Goal: Manage account settings: Manage account settings

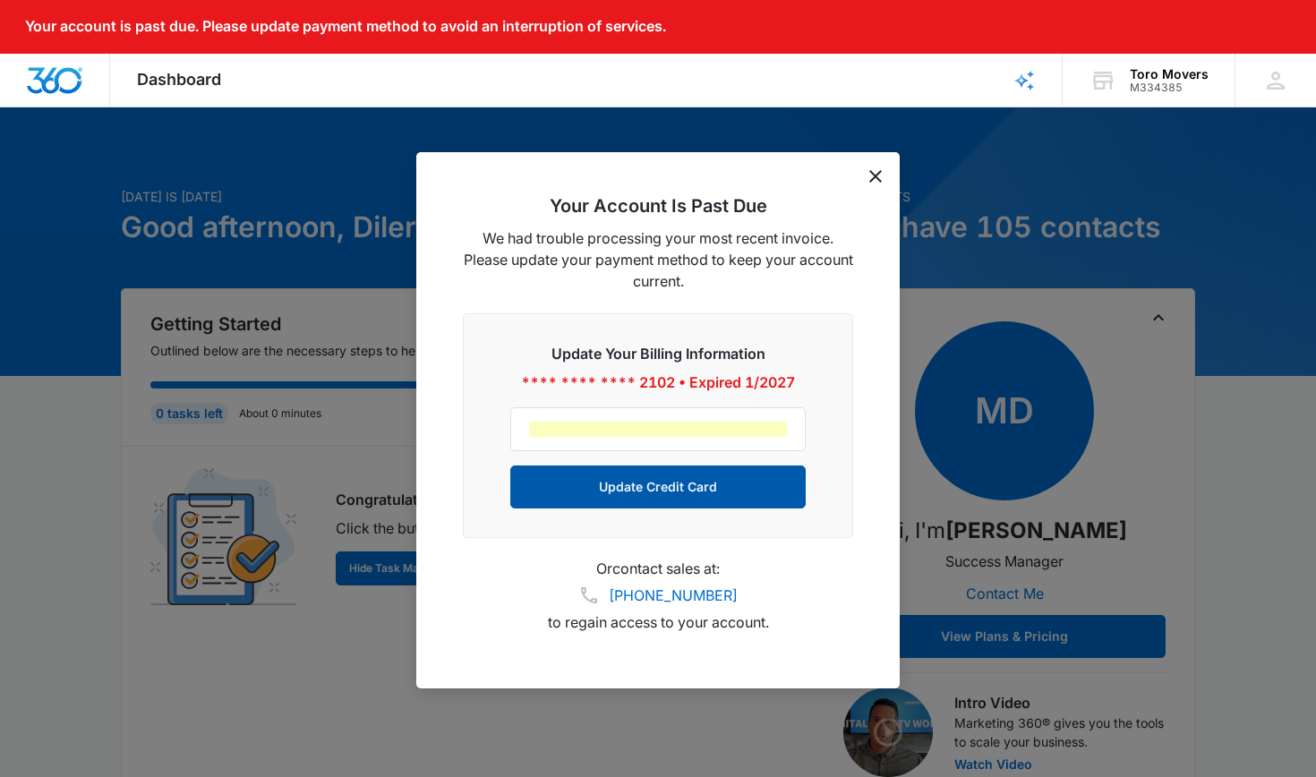
click at [705, 490] on button "Update Credit Card" at bounding box center [657, 486] width 295 height 43
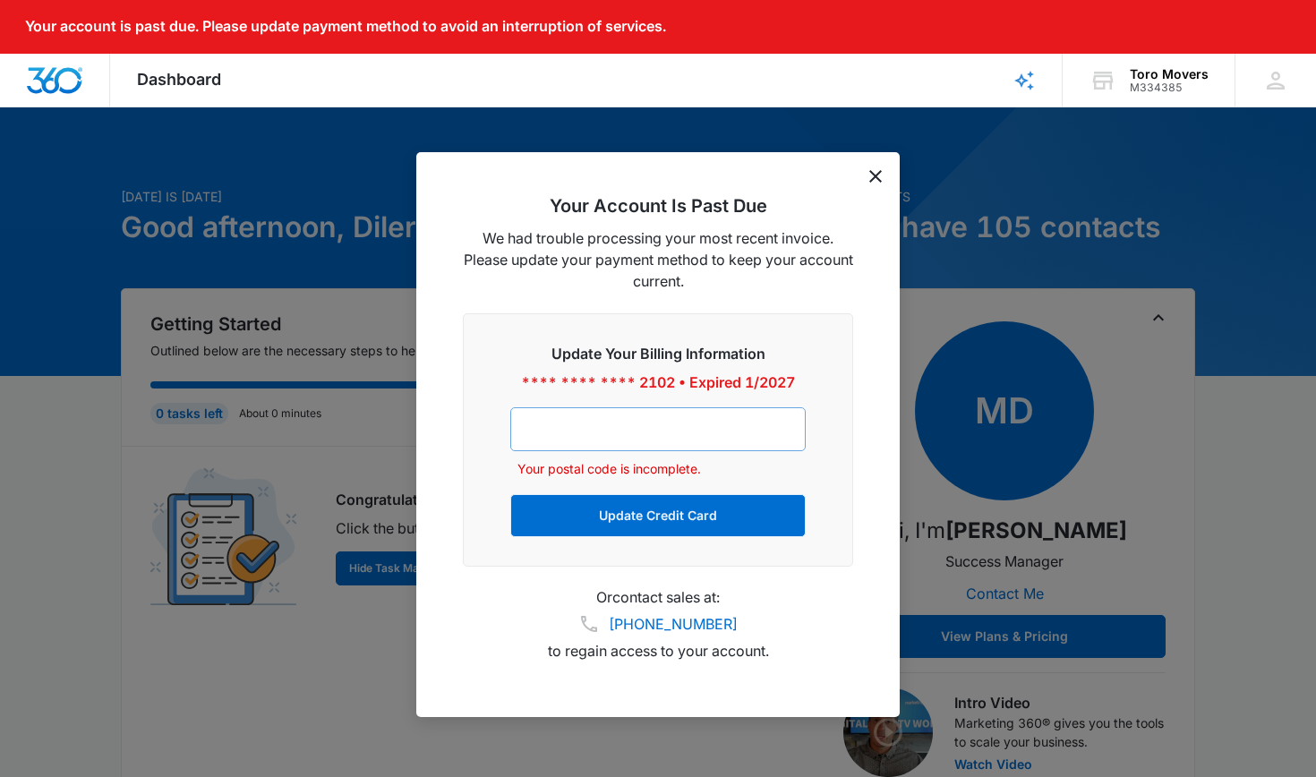
click at [736, 439] on div at bounding box center [657, 429] width 295 height 44
click at [877, 183] on div "Your Account Is Past Due We had trouble processing your most recent invoice. Pl…" at bounding box center [657, 434] width 483 height 565
click at [874, 172] on icon "dismiss this dialog" at bounding box center [875, 176] width 13 height 13
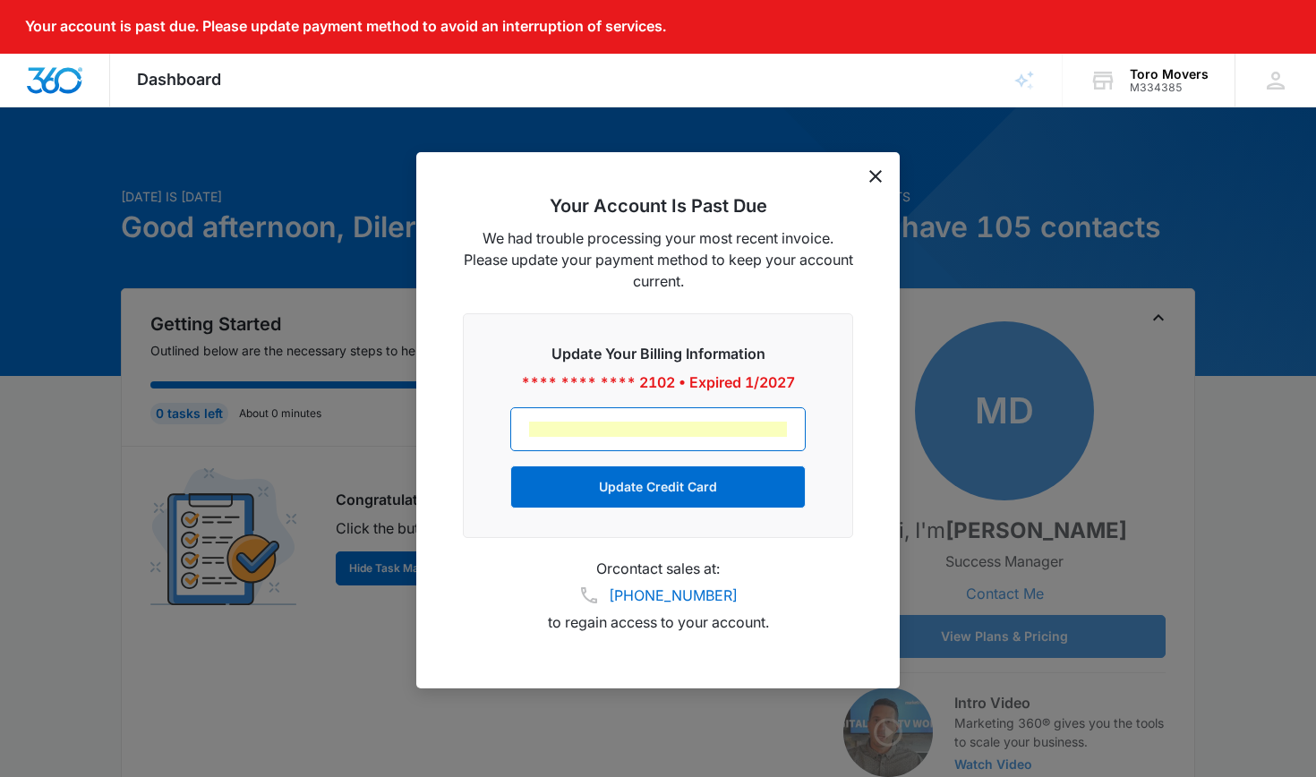
click at [601, 511] on div "Update Your Billing Information **** **** **** 2102 • Expired 1/2027 Update Cre…" at bounding box center [658, 425] width 390 height 225
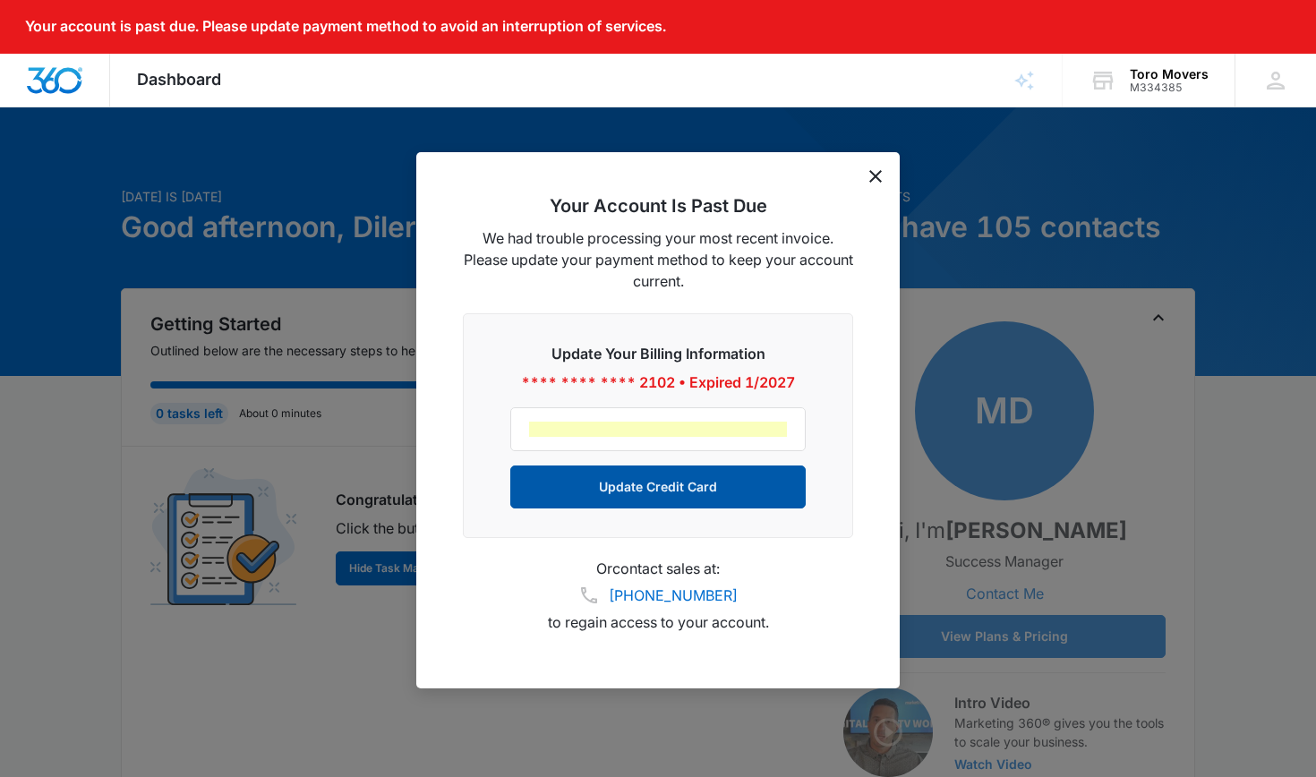
click at [624, 500] on button "Update Credit Card" at bounding box center [657, 486] width 295 height 43
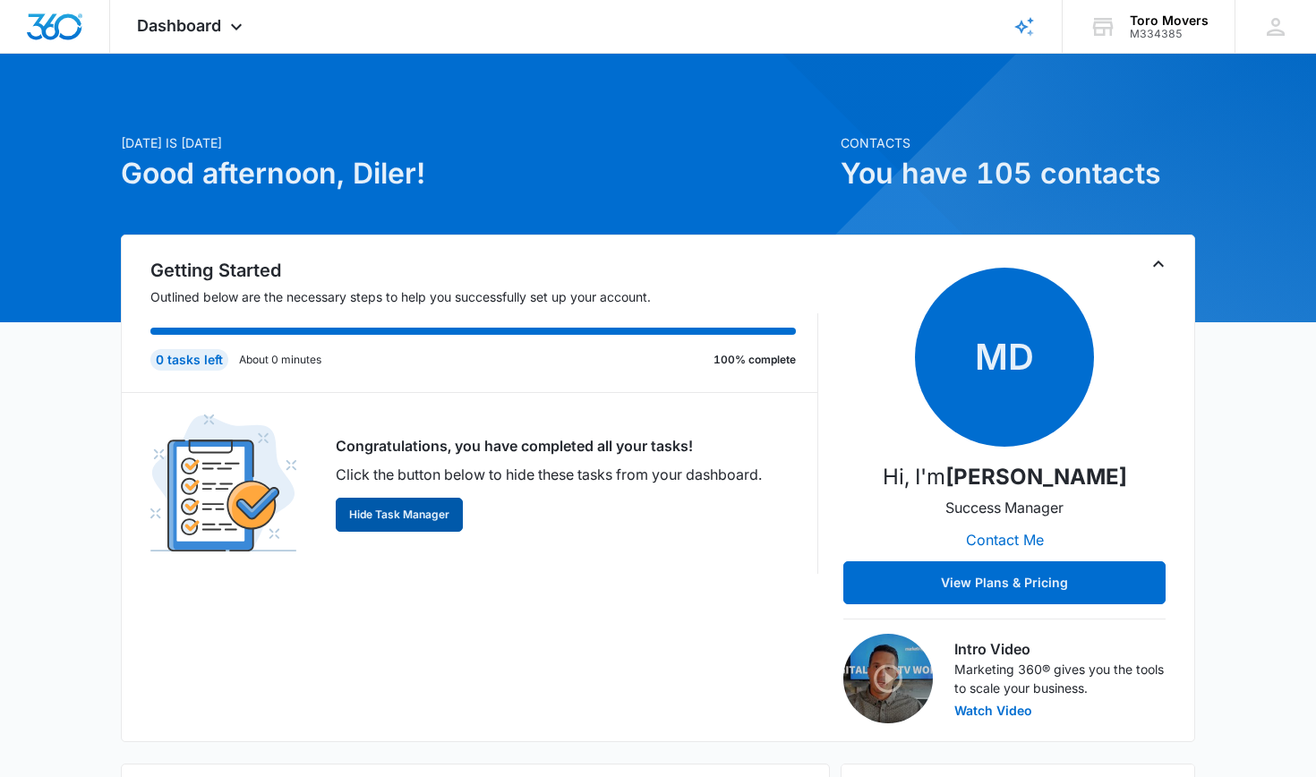
click at [390, 522] on button "Hide Task Manager" at bounding box center [399, 515] width 127 height 34
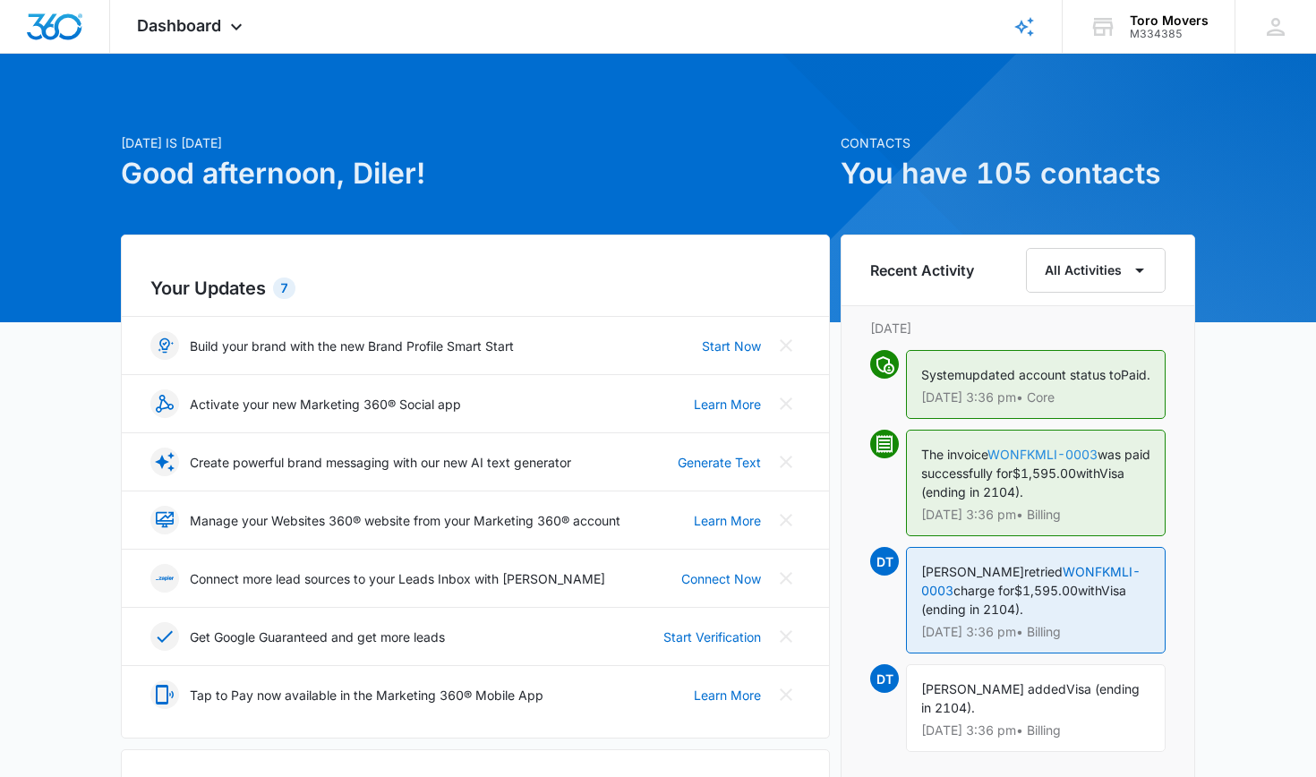
click at [1031, 462] on link "WONFKMLI-0003" at bounding box center [1042, 454] width 110 height 15
click at [790, 341] on icon "Close" at bounding box center [786, 345] width 13 height 13
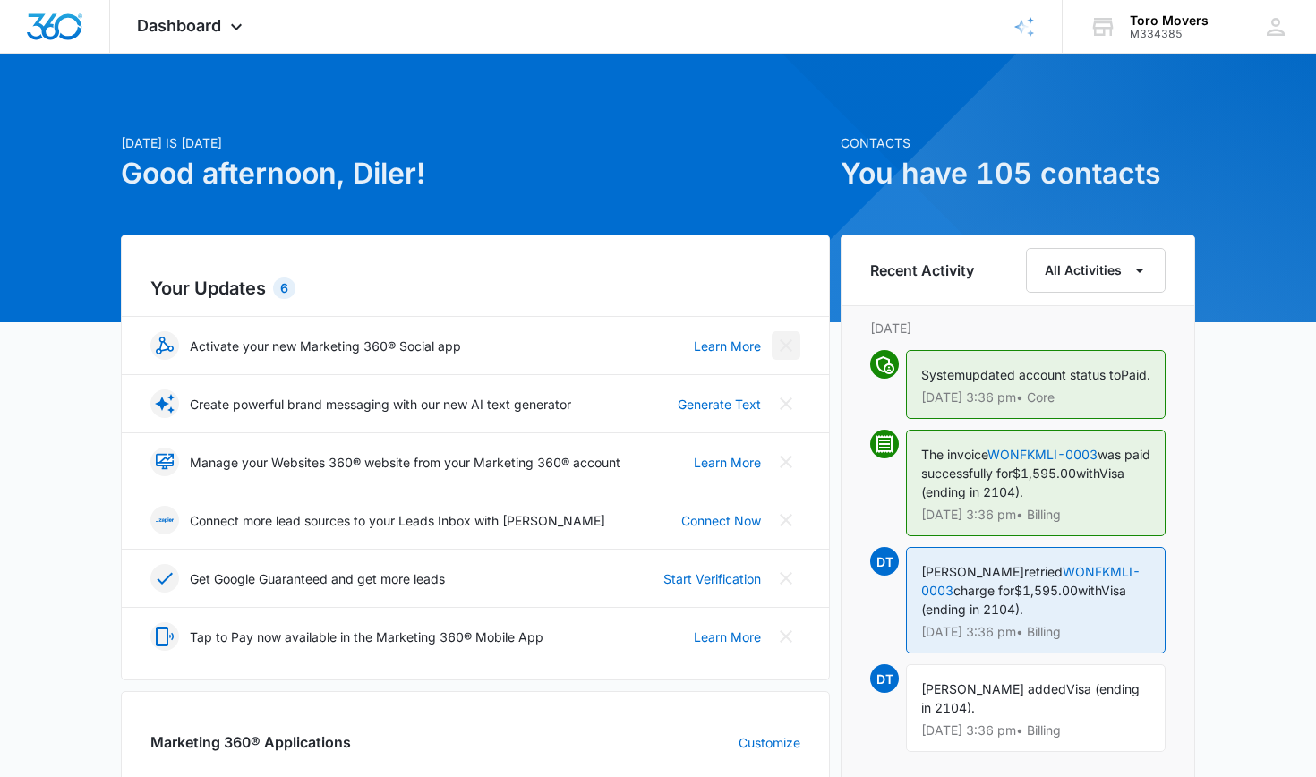
click at [787, 347] on icon "Close" at bounding box center [786, 345] width 13 height 13
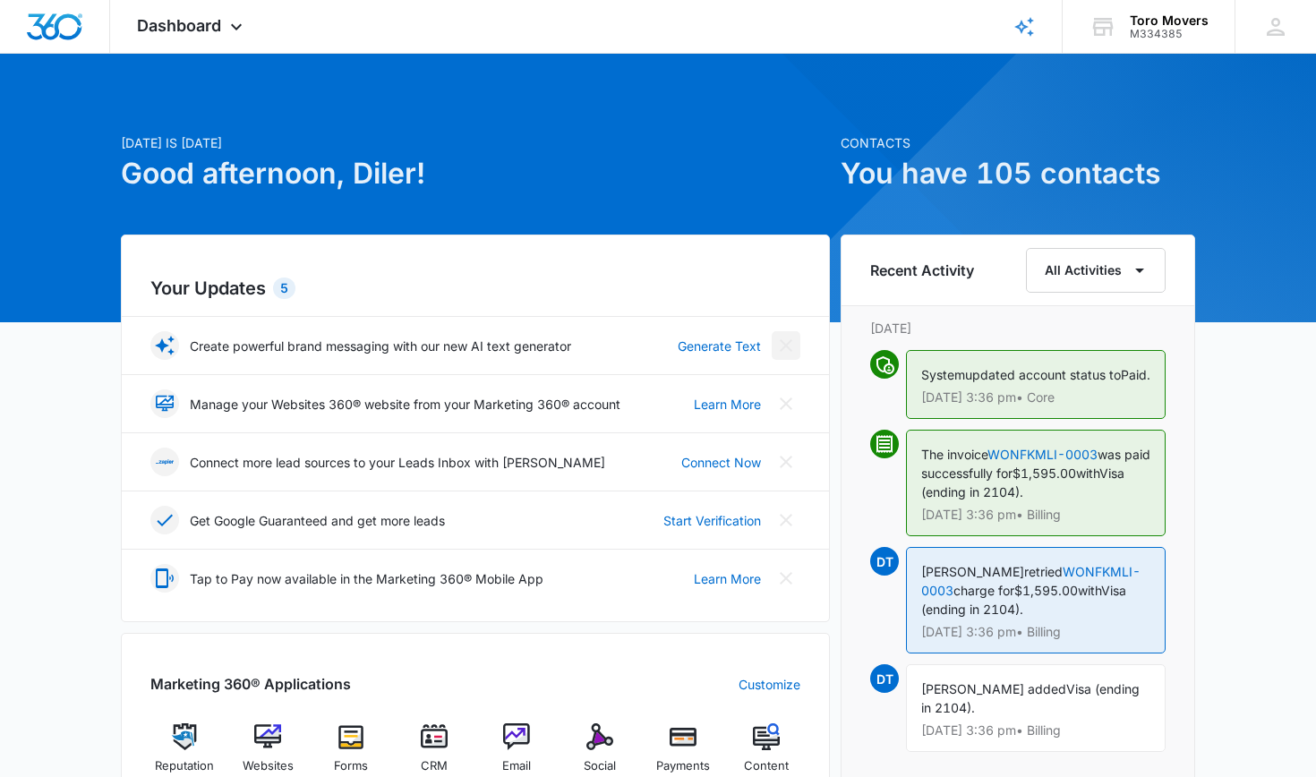
click at [783, 341] on icon "Close" at bounding box center [785, 345] width 21 height 21
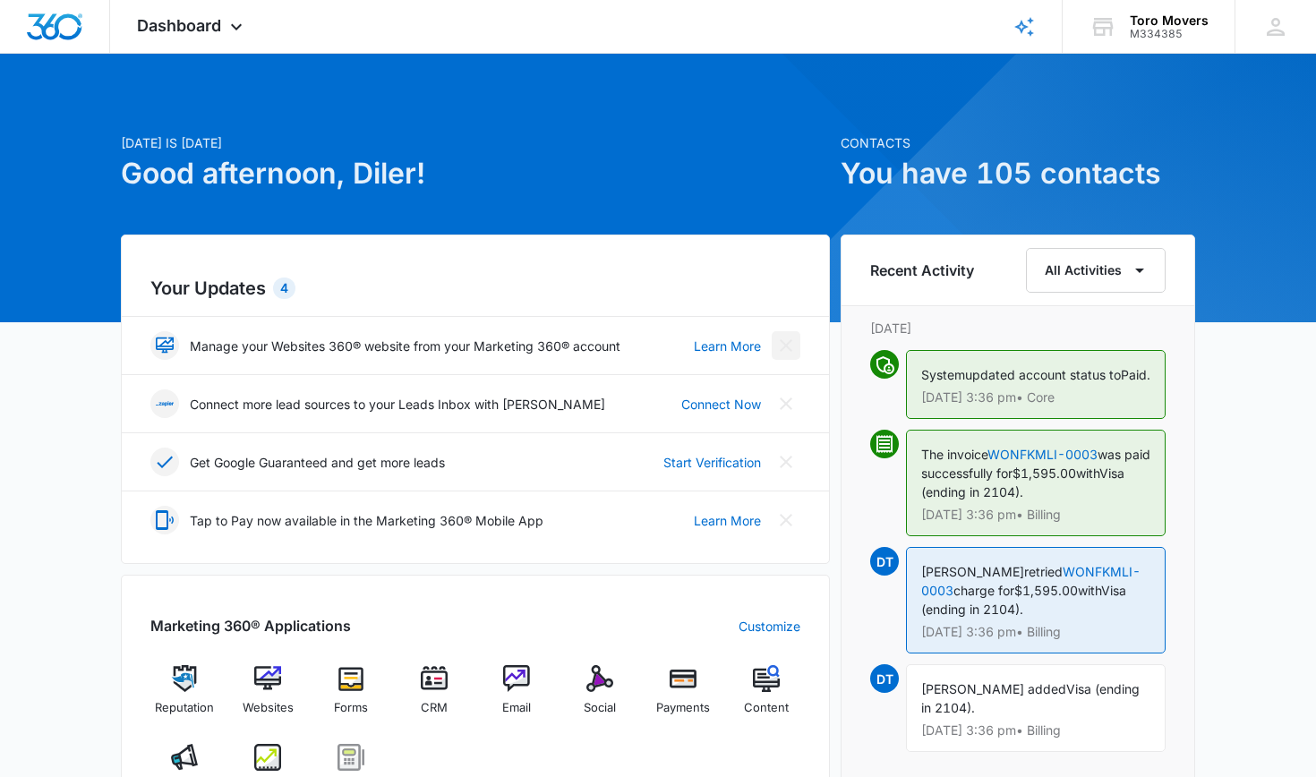
click at [791, 342] on icon "Close" at bounding box center [785, 345] width 21 height 21
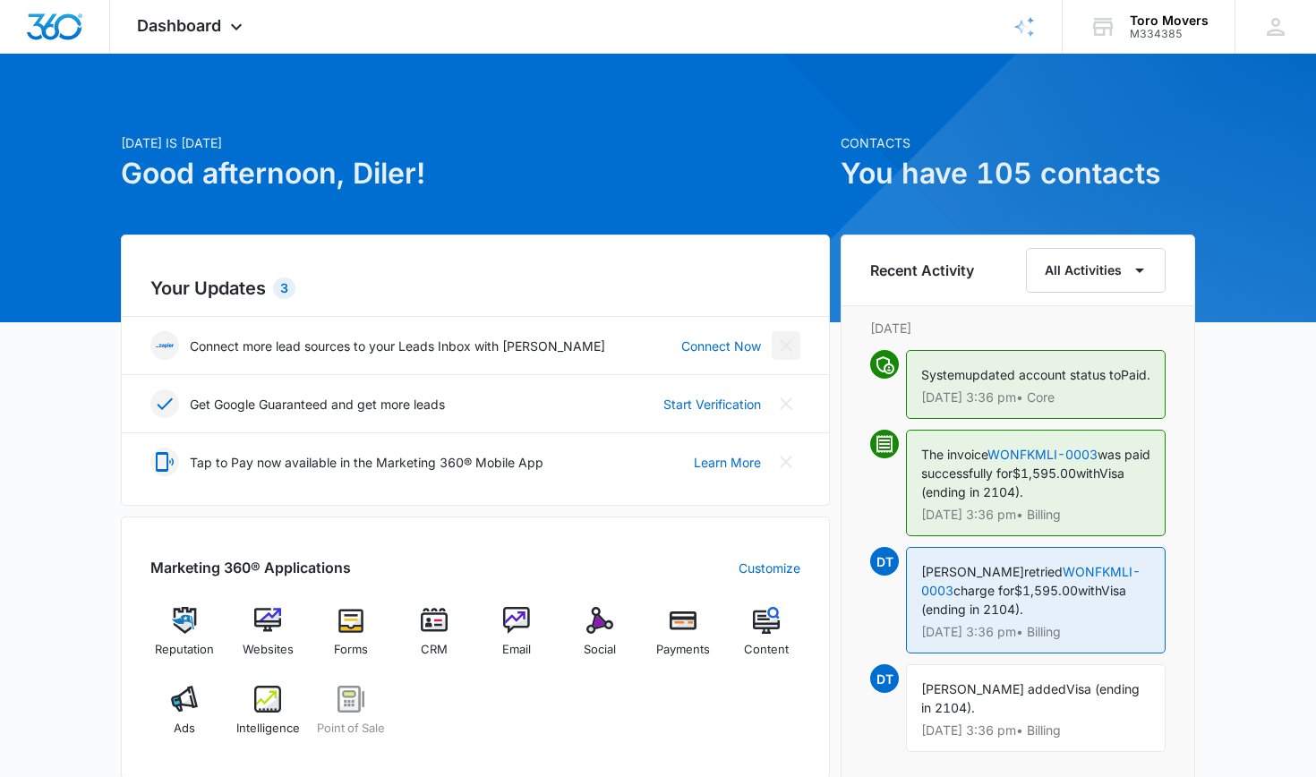
click at [788, 352] on icon "Close" at bounding box center [785, 345] width 21 height 21
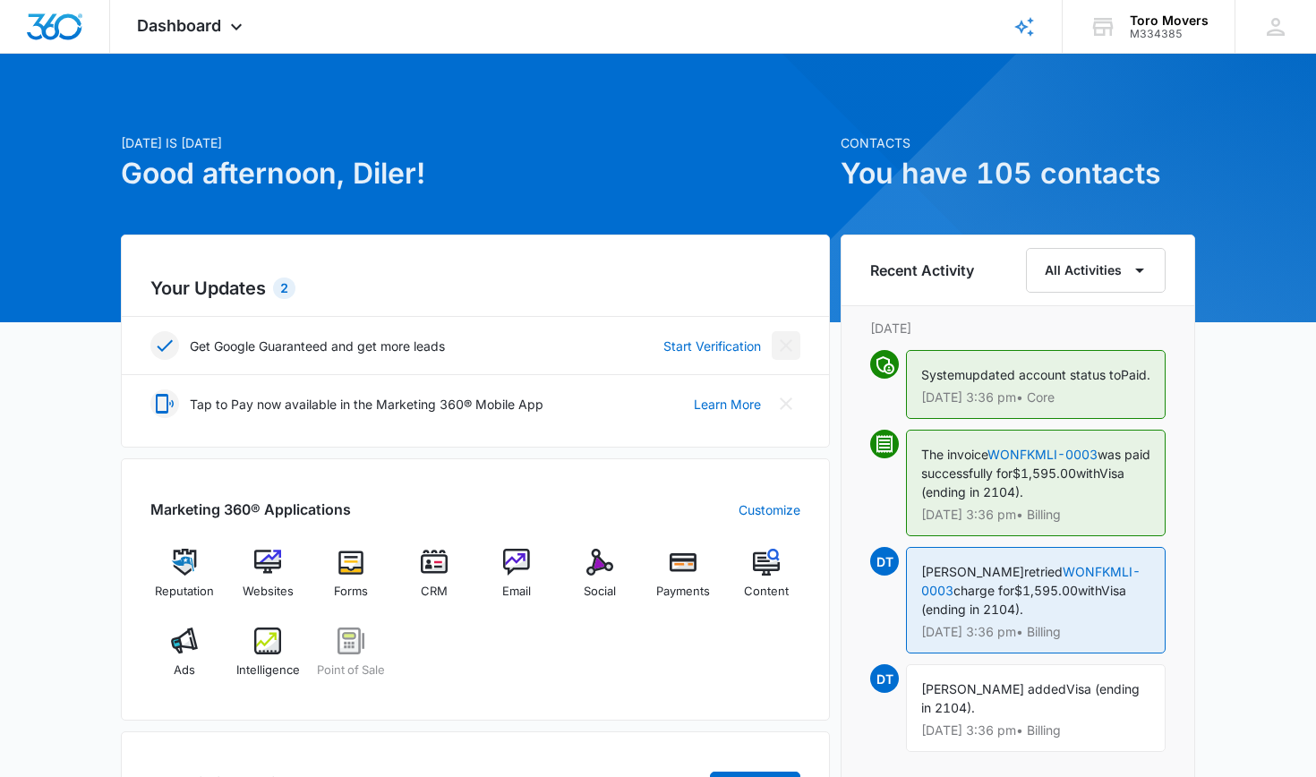
click at [790, 352] on icon "Close" at bounding box center [785, 345] width 21 height 21
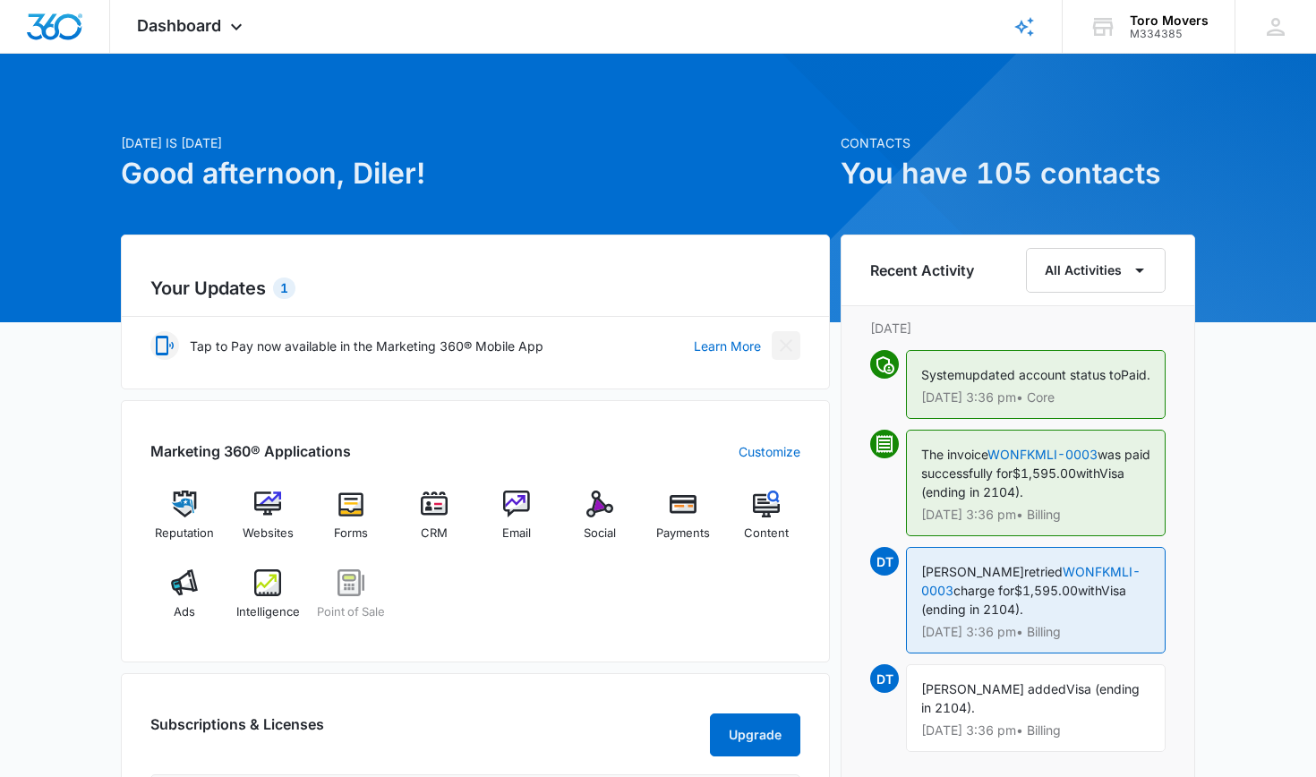
click at [793, 355] on icon "Close" at bounding box center [785, 345] width 21 height 21
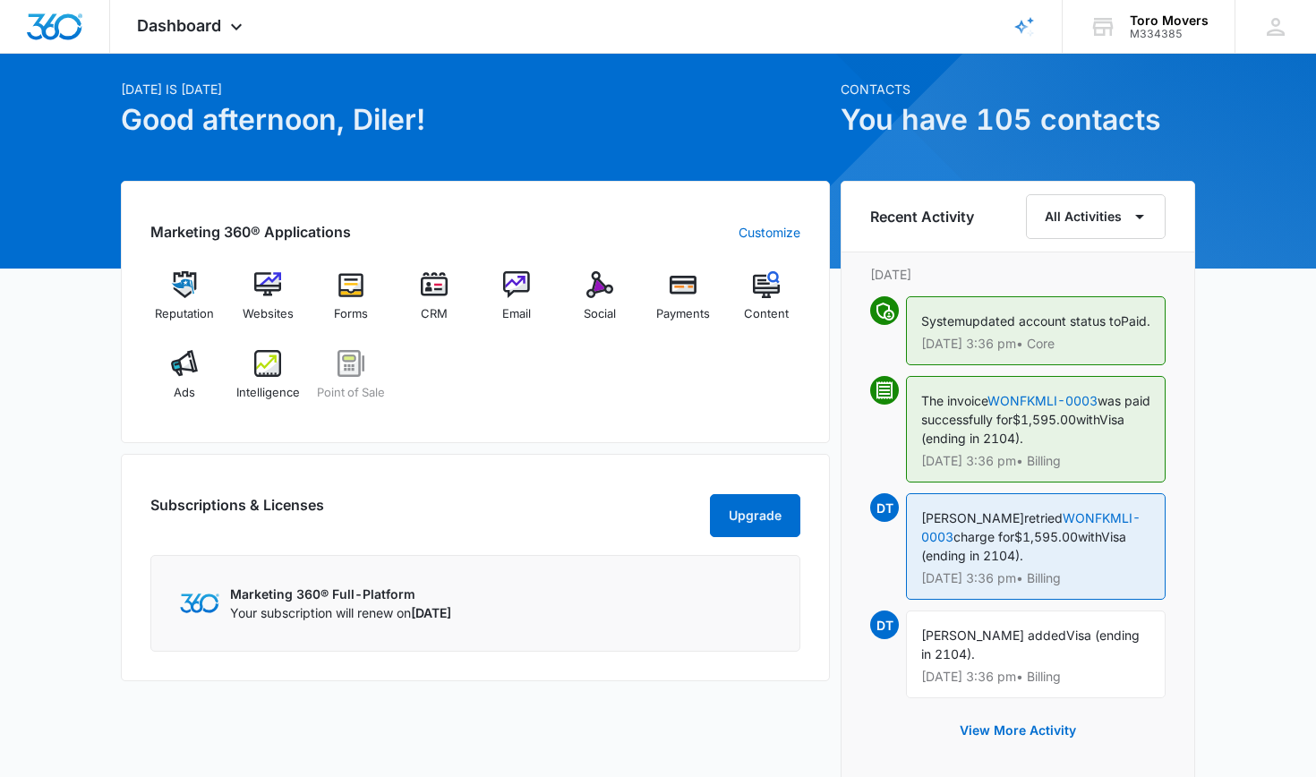
scroll to position [36, 0]
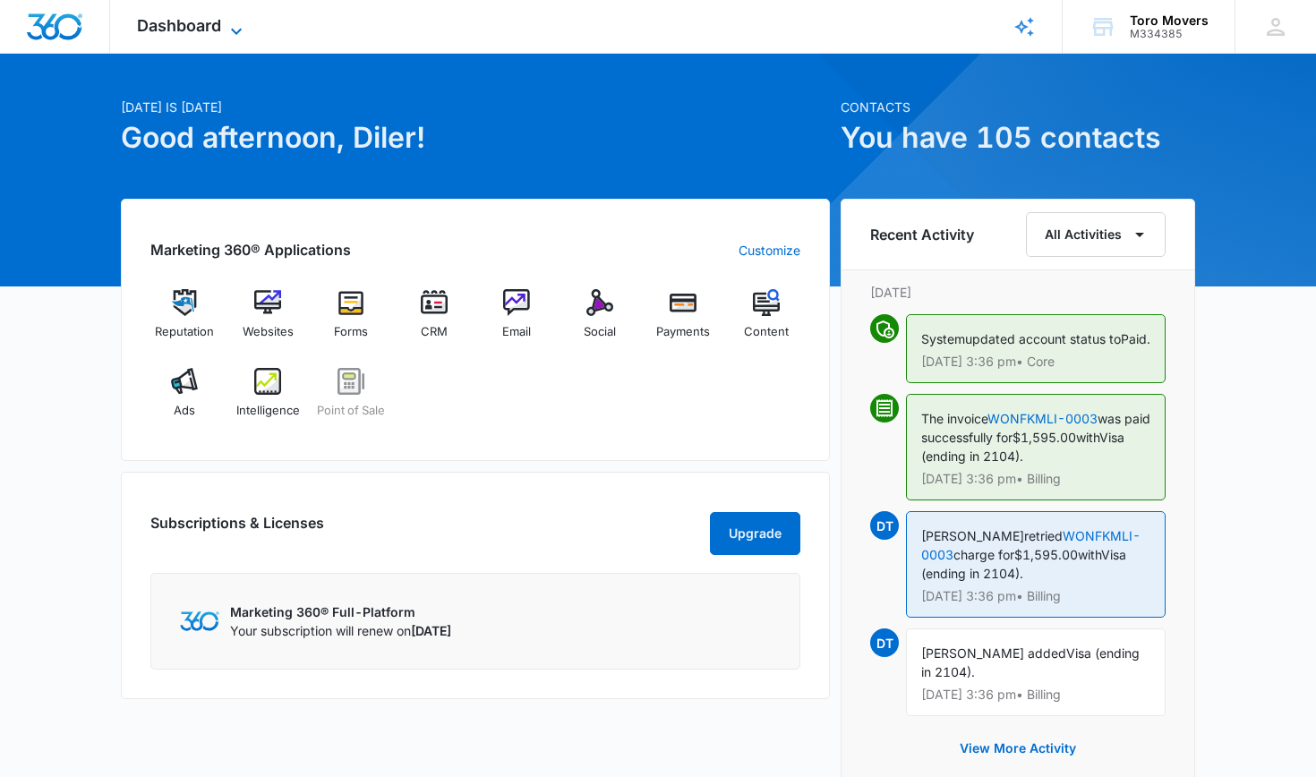
click at [197, 27] on span "Dashboard" at bounding box center [179, 25] width 84 height 19
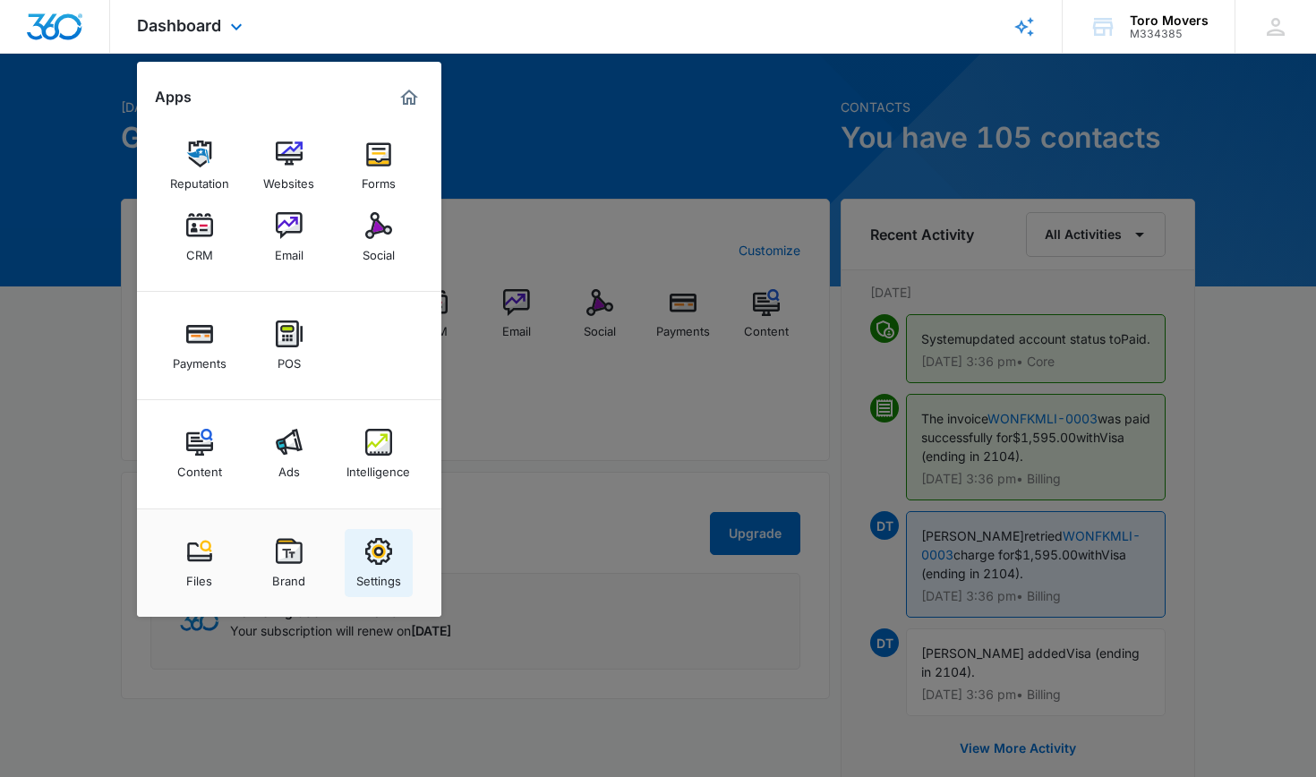
click at [386, 553] on img at bounding box center [378, 551] width 27 height 27
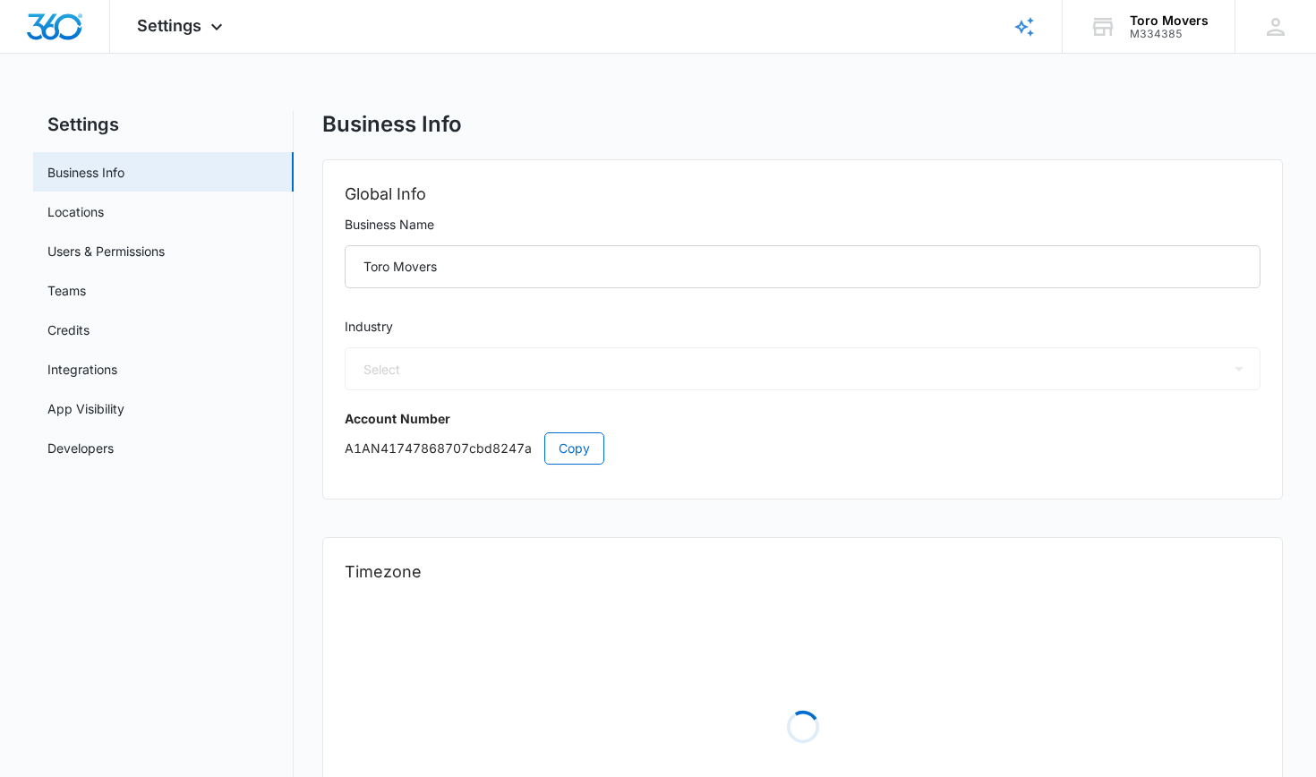
select select "4"
select select "US"
select select "America/New_York"
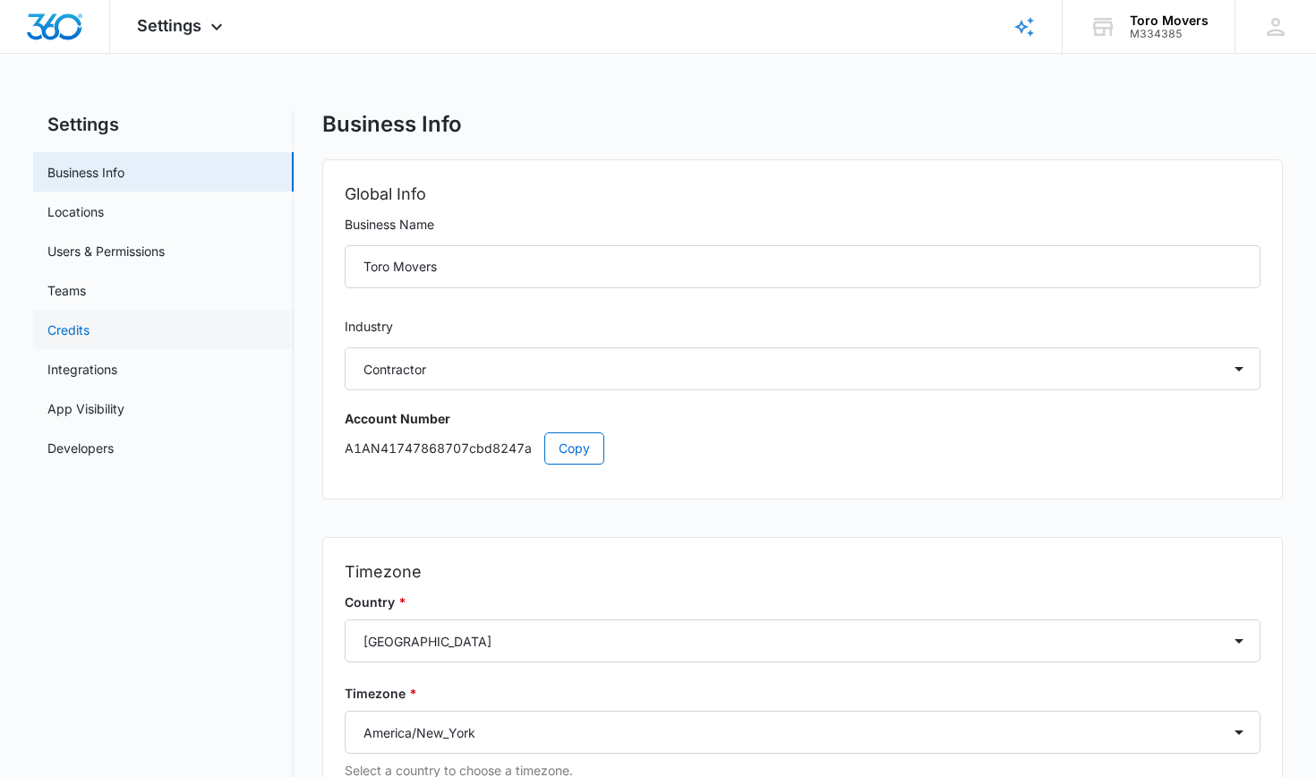
click at [87, 328] on link "Credits" at bounding box center [68, 329] width 42 height 19
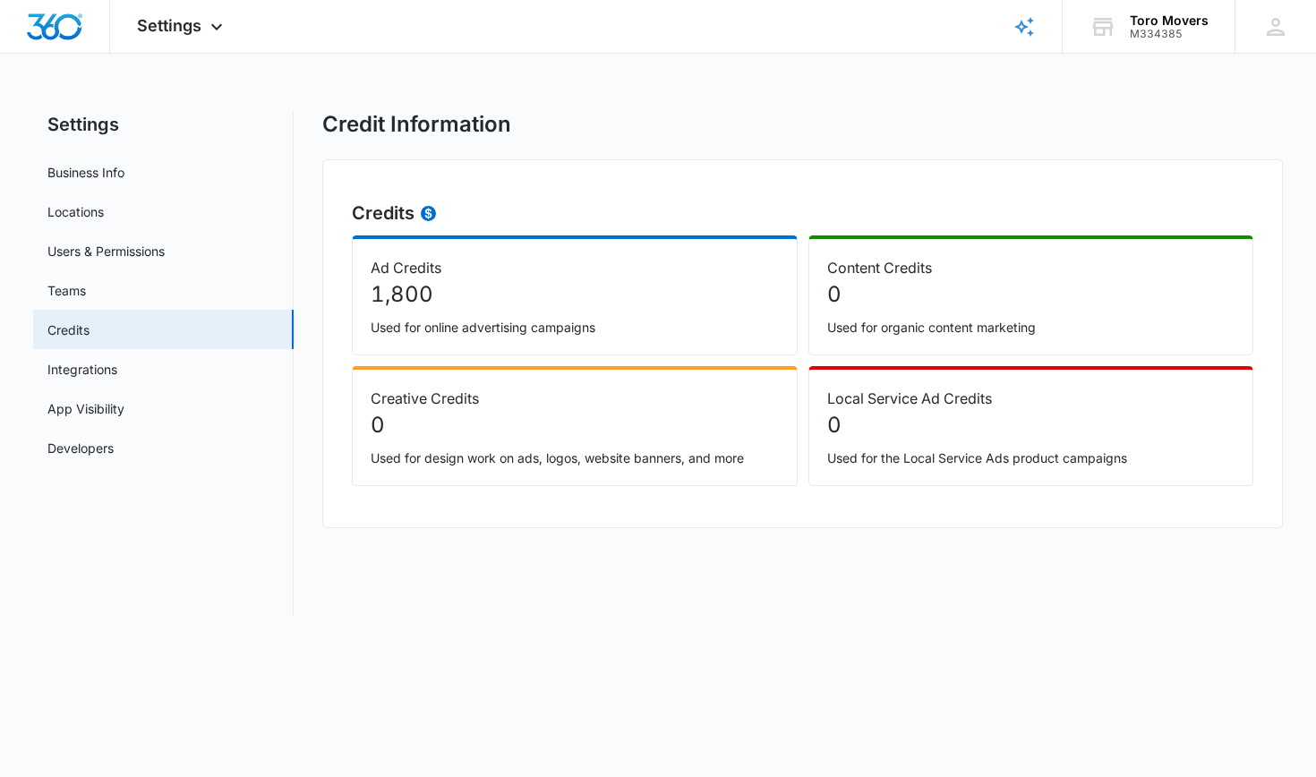
click at [522, 606] on div "Credit Information Credits Ad Credits 1,800 Used for online advertising campaig…" at bounding box center [802, 363] width 961 height 505
click at [469, 301] on p "1,800" at bounding box center [575, 294] width 408 height 32
click at [409, 272] on p "Ad Credits" at bounding box center [575, 267] width 408 height 21
click at [86, 294] on link "Teams" at bounding box center [66, 290] width 38 height 19
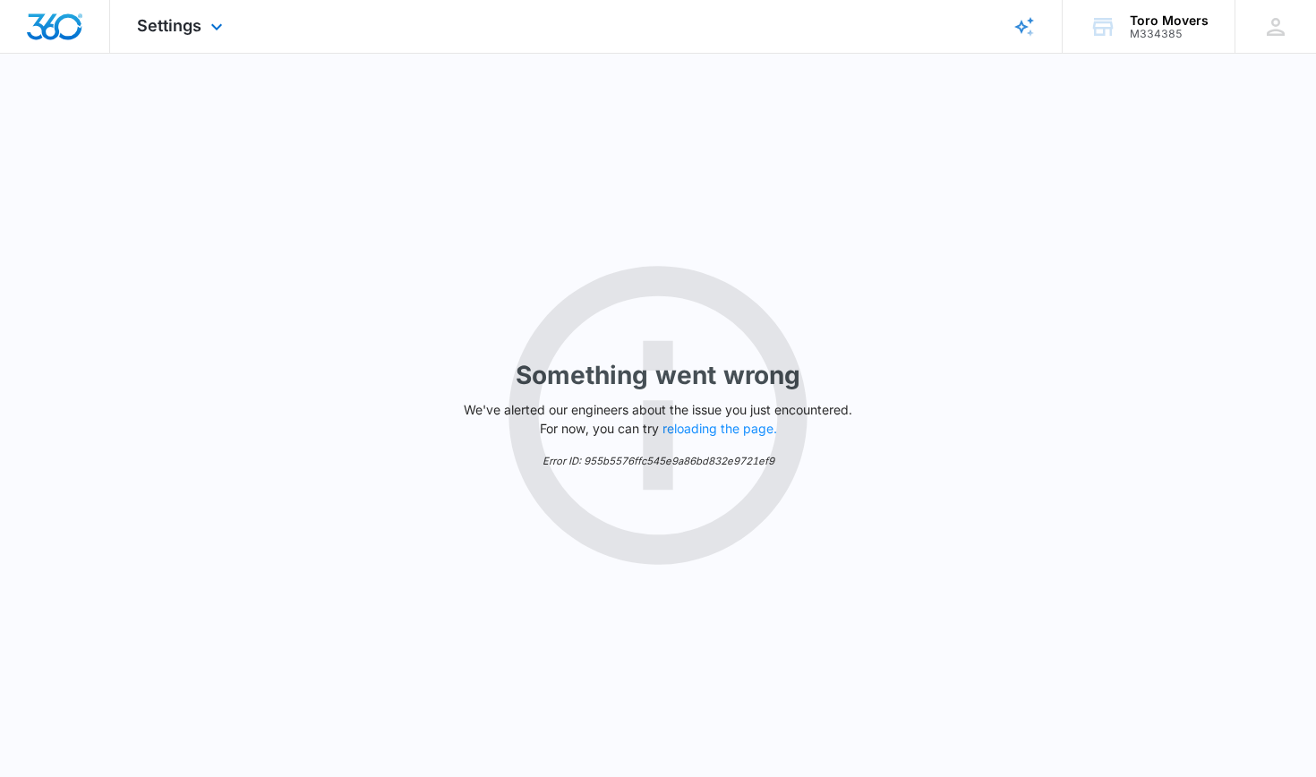
click at [174, 41] on div "Settings Apps Reputation Websites Forms CRM Email Social Payments POS Content A…" at bounding box center [182, 26] width 144 height 53
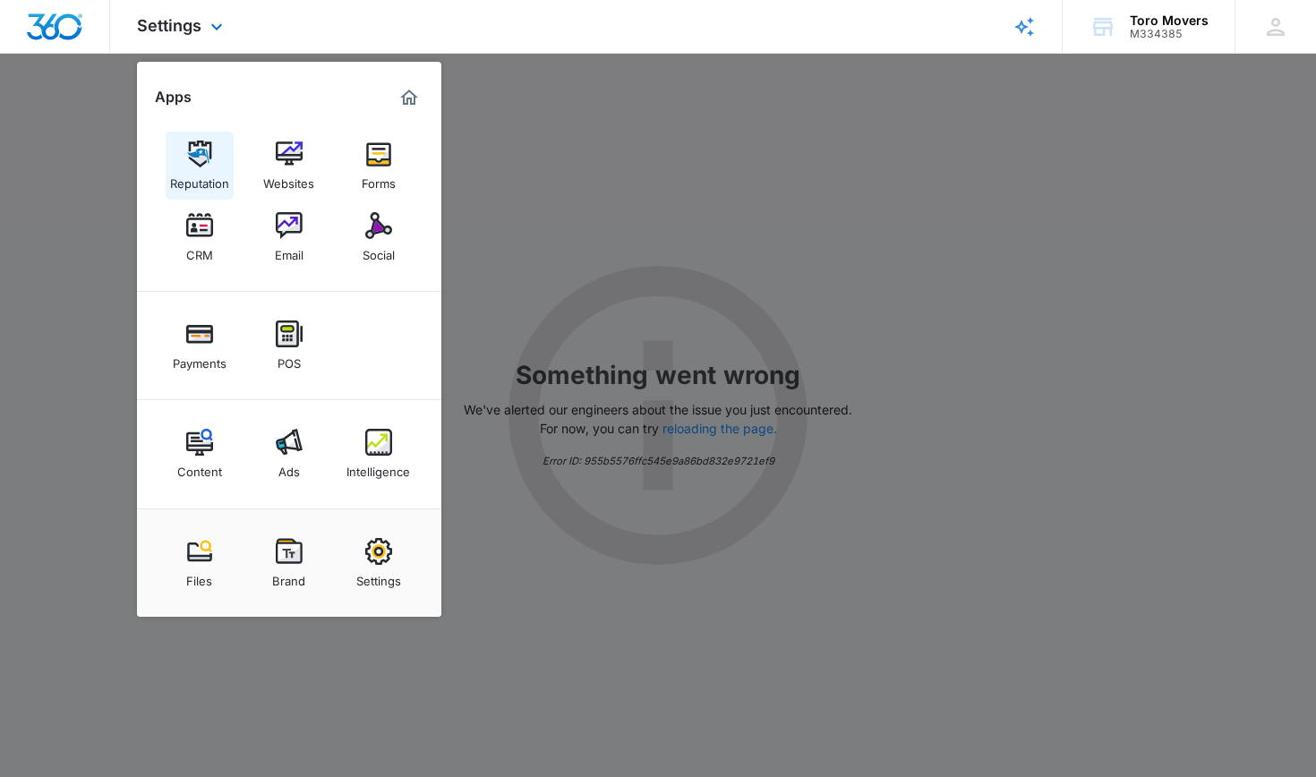
click at [192, 162] on img at bounding box center [199, 154] width 27 height 27
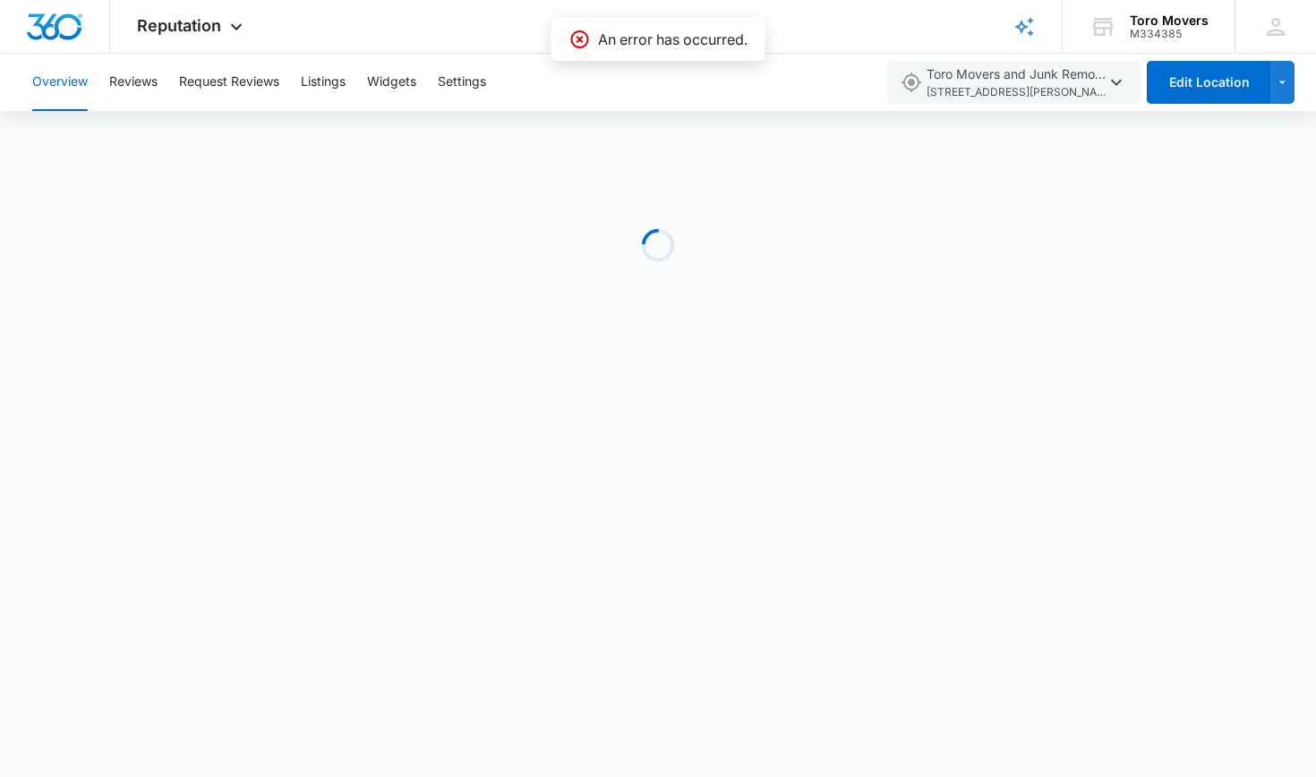
click at [649, 87] on div "Overview Reviews Request Reviews Listings Widgets Settings" at bounding box center [447, 82] width 853 height 57
click at [124, 92] on button "Reviews" at bounding box center [133, 82] width 48 height 57
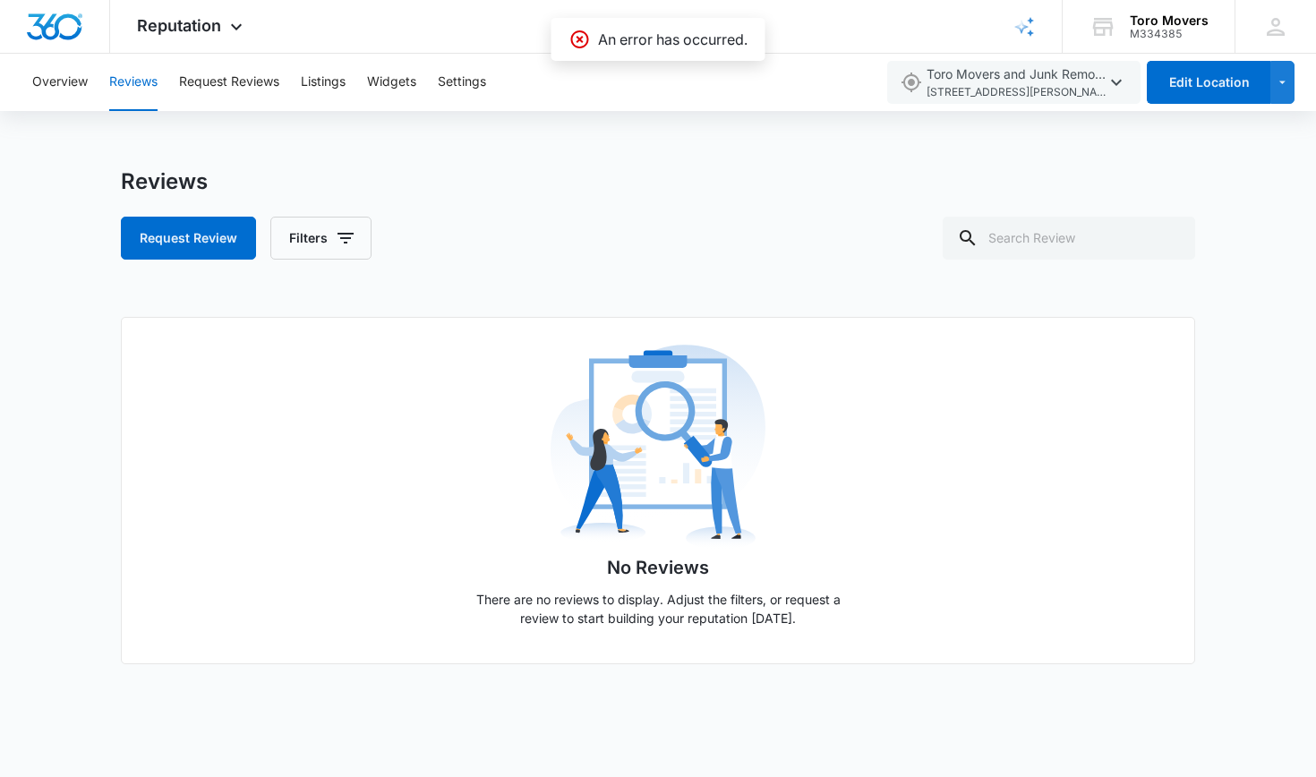
click at [582, 43] on icon at bounding box center [579, 39] width 21 height 21
